Goal: Information Seeking & Learning: Learn about a topic

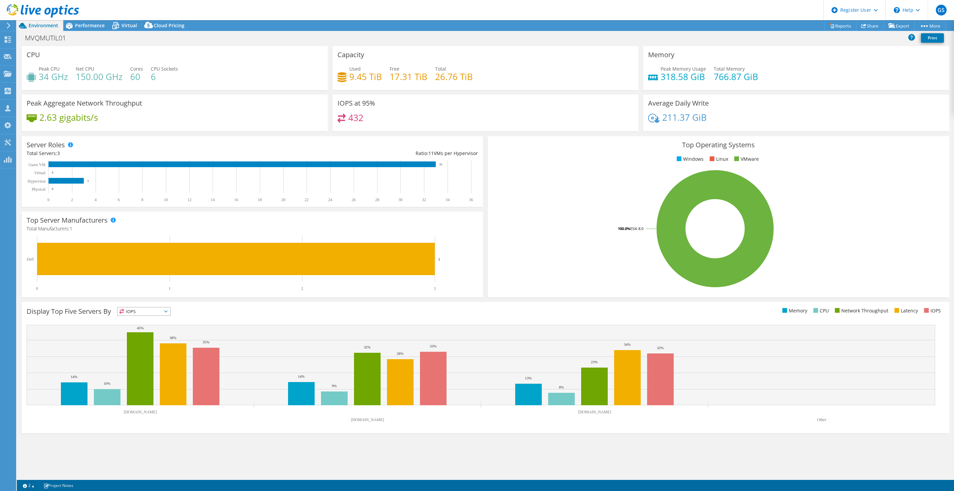
select select "USD"
click at [88, 22] on span "Performance" at bounding box center [90, 25] width 30 height 6
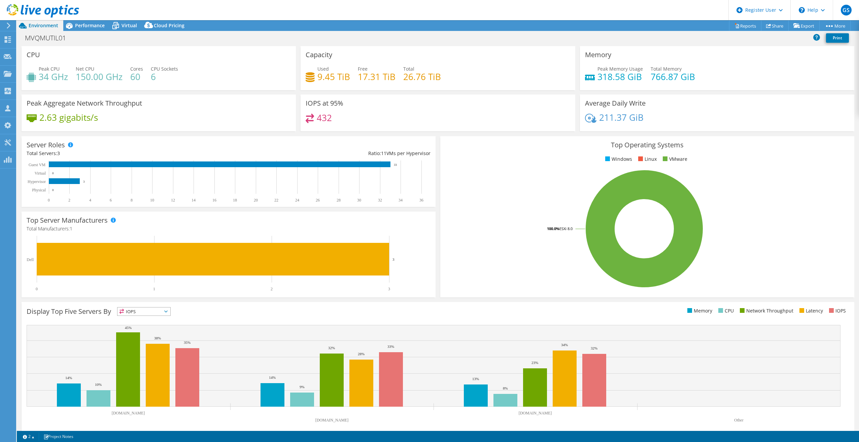
select select "USD"
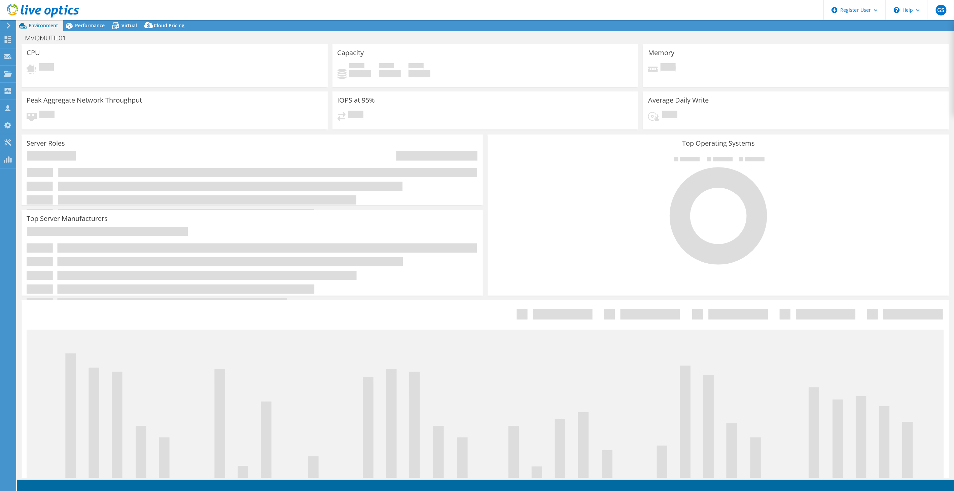
select select "USD"
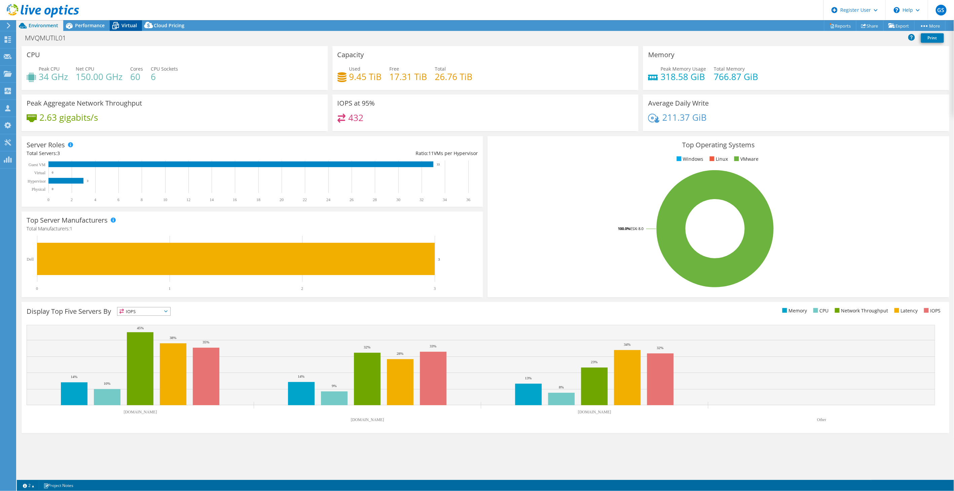
click at [130, 25] on span "Virtual" at bounding box center [129, 25] width 15 height 6
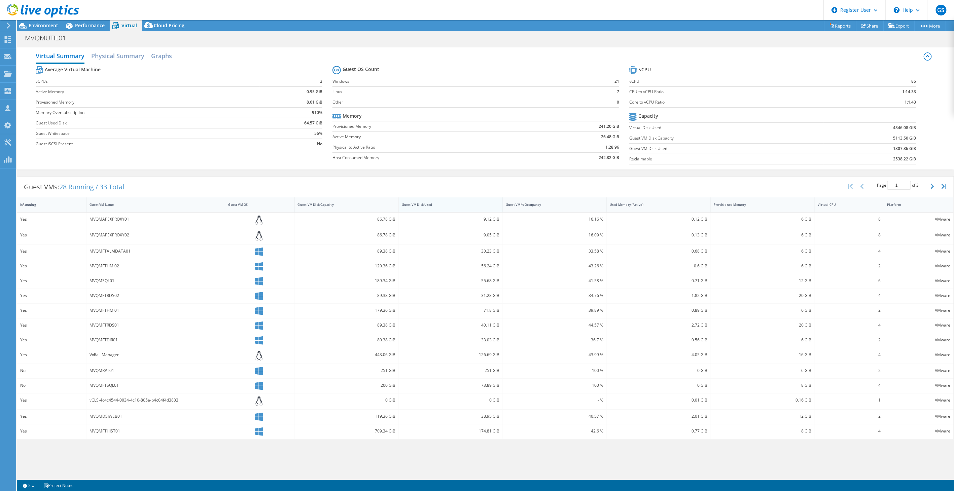
click at [447, 200] on div "Guest VM Disk Used" at bounding box center [447, 205] width 96 height 10
drag, startPoint x: 150, startPoint y: 218, endPoint x: 82, endPoint y: 220, distance: 68.4
click at [82, 220] on div "Yes VMware vRealize Log Insight 517.73 GiB 479.07 GiB 90.31 % 2.65 GiB 8 GiB 4 …" at bounding box center [485, 221] width 937 height 16
copy div "VMware vRealize Log Insight"
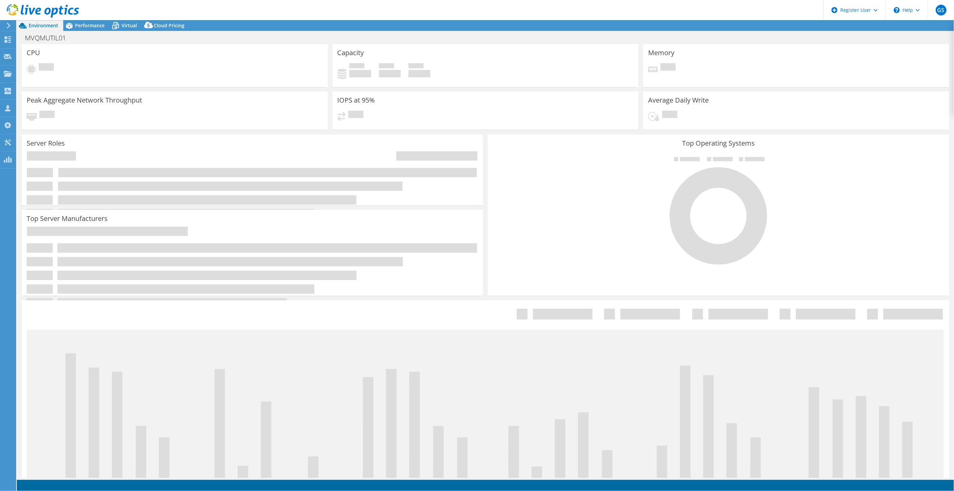
select select "USD"
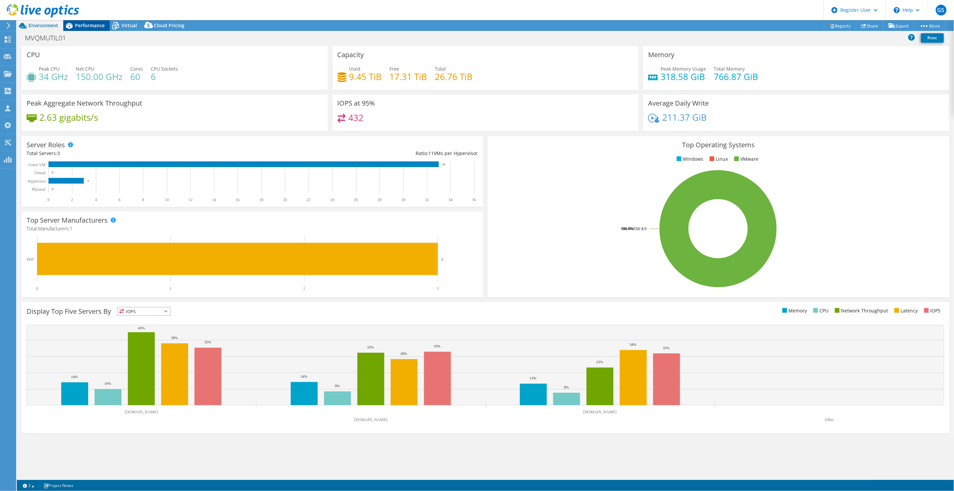
click at [82, 25] on span "Performance" at bounding box center [90, 25] width 30 height 6
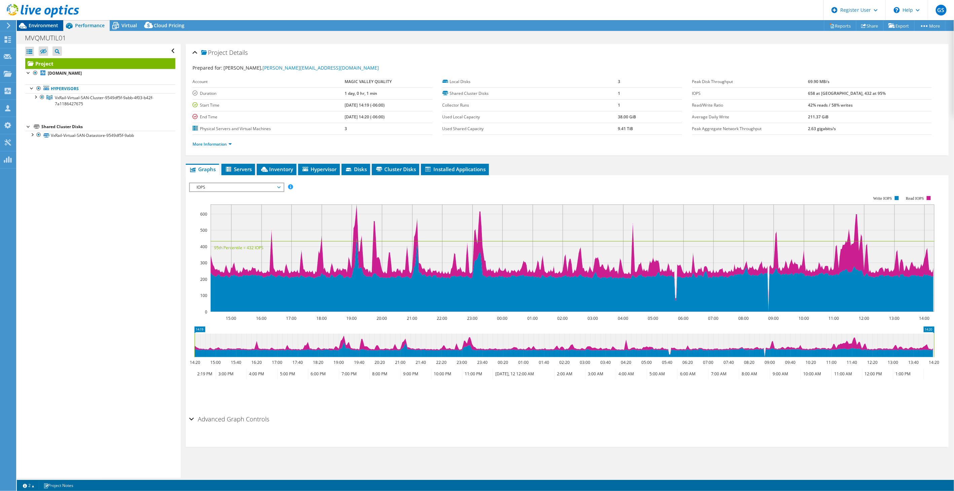
click at [42, 27] on span "Environment" at bounding box center [44, 25] width 30 height 6
